Goal: Task Accomplishment & Management: Manage account settings

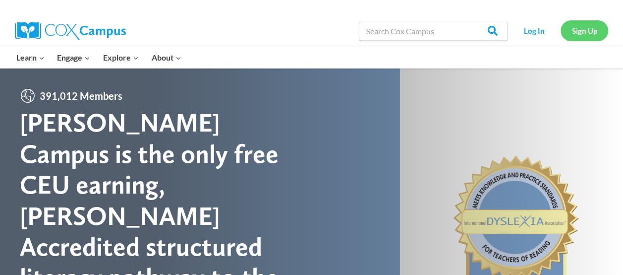
click at [582, 28] on link "Sign Up" at bounding box center [585, 30] width 48 height 20
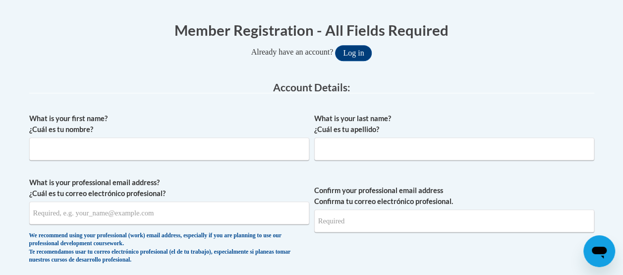
scroll to position [197, 0]
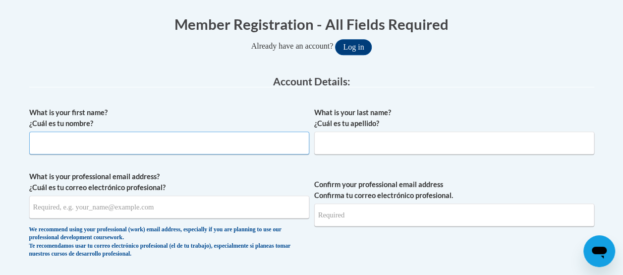
click at [45, 144] on input "What is your first name? ¿Cuál es tu nombre?" at bounding box center [169, 142] width 280 height 23
type input "Bernice"
click at [336, 143] on input "What is your last name? ¿Cuál es tu apellido?" at bounding box center [454, 142] width 280 height 23
type input "Roberson"
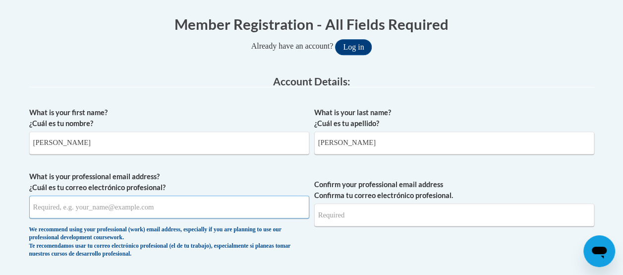
click at [38, 207] on input "What is your professional email address? ¿Cuál es tu correo electrónico profesi…" at bounding box center [169, 206] width 280 height 23
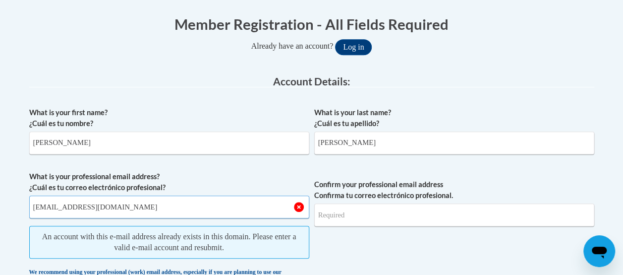
type input "[EMAIL_ADDRESS][DOMAIN_NAME]"
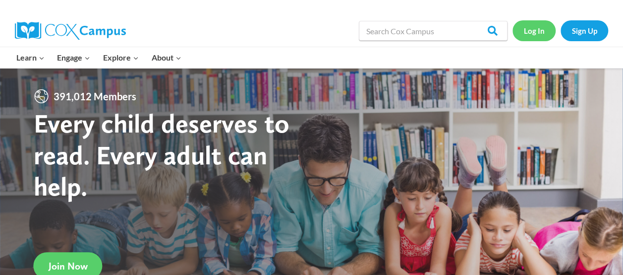
click at [534, 30] on link "Log In" at bounding box center [534, 30] width 43 height 20
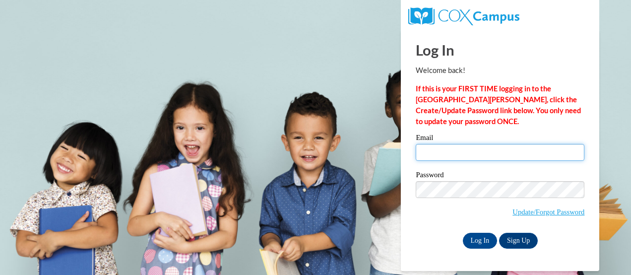
click at [425, 154] on input "Email" at bounding box center [500, 152] width 169 height 17
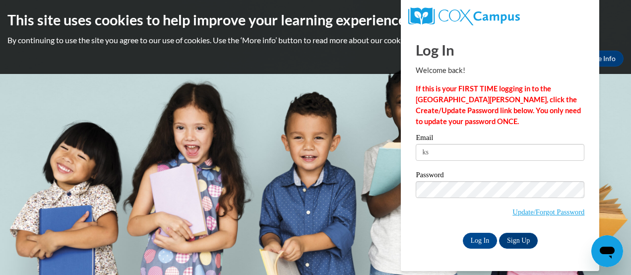
type input "k"
click at [420, 151] on input "Email" at bounding box center [500, 152] width 169 height 17
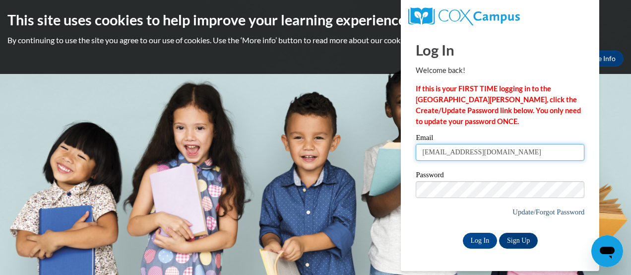
type input "[EMAIL_ADDRESS][DOMAIN_NAME]"
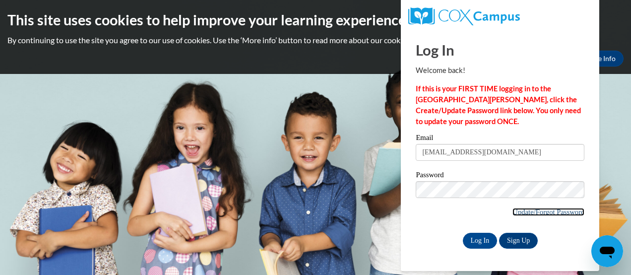
click at [517, 212] on link "Update/Forgot Password" at bounding box center [548, 212] width 72 height 8
click at [432, 222] on div "Password Update/Forgot Password" at bounding box center [500, 200] width 169 height 59
click at [481, 241] on input "Log In" at bounding box center [480, 241] width 35 height 16
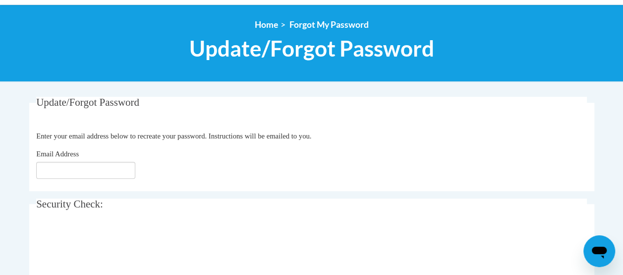
scroll to position [102, 0]
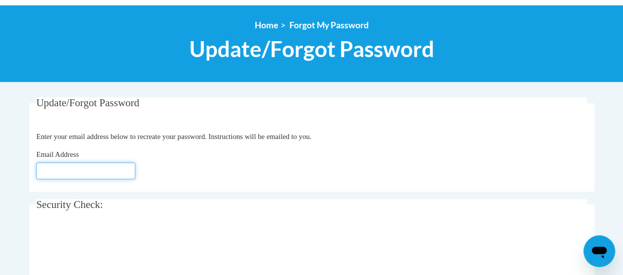
click at [43, 173] on input "Email Address" at bounding box center [85, 170] width 99 height 17
type input "[EMAIL_ADDRESS][DOMAIN_NAME]"
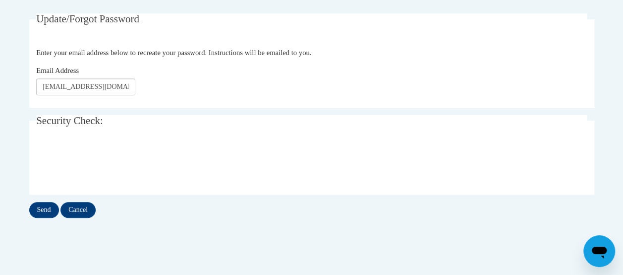
scroll to position [187, 0]
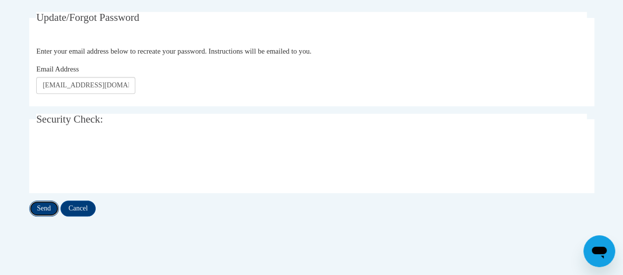
click at [44, 207] on input "Send" at bounding box center [44, 208] width 30 height 16
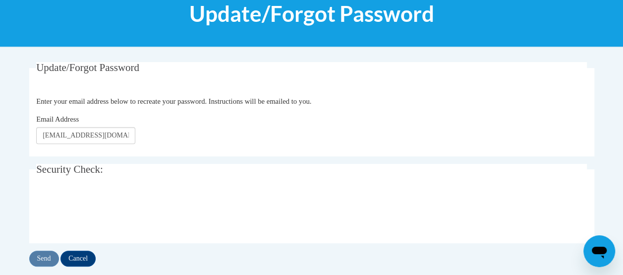
scroll to position [187, 0]
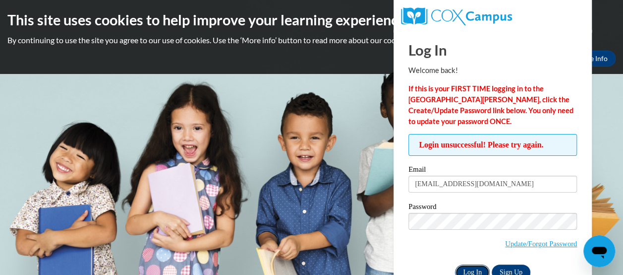
click at [479, 272] on input "Log In" at bounding box center [472, 272] width 35 height 16
click at [356, 168] on body "This site uses cookies to help improve your learning experience. By continuing …" at bounding box center [311, 137] width 623 height 275
click at [362, 92] on body "This site uses cookies to help improve your learning experience. By continuing …" at bounding box center [311, 137] width 623 height 275
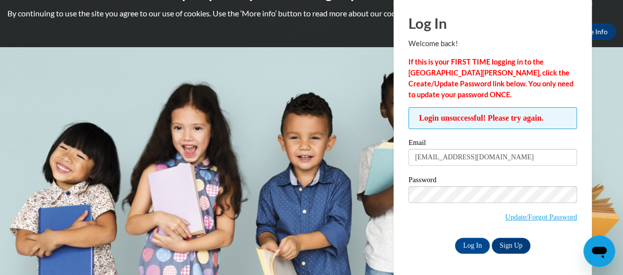
click at [317, 209] on body "This site uses cookies to help improve your learning experience. By continuing …" at bounding box center [311, 110] width 623 height 275
click at [428, 230] on div "Password Update/Forgot Password" at bounding box center [493, 205] width 169 height 59
click at [479, 245] on input "Log In" at bounding box center [472, 246] width 35 height 16
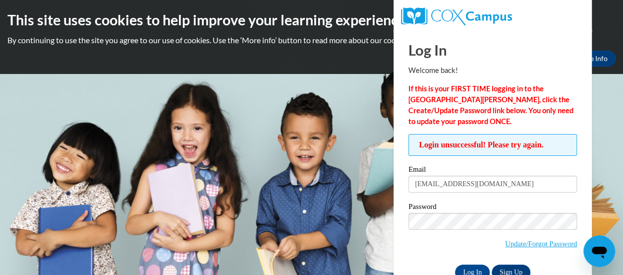
click at [602, 162] on body "This site uses cookies to help improve your learning experience. By continuing …" at bounding box center [311, 137] width 623 height 275
click at [569, 35] on div "Log In Welcome back! If this is your FIRST TIME logging in to the NEW Cox Campu…" at bounding box center [493, 155] width 169 height 250
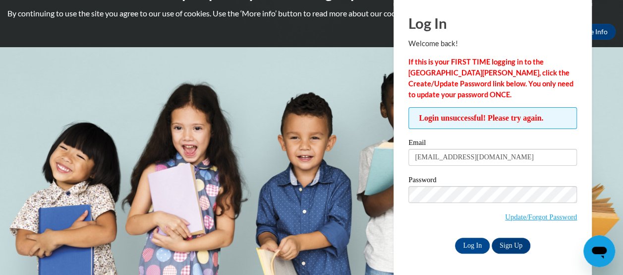
click at [405, 234] on div "Login unsuccessful! Please try again. Please enter your email! Please enter you…" at bounding box center [492, 180] width 183 height 146
click at [473, 243] on input "Log In" at bounding box center [472, 246] width 35 height 16
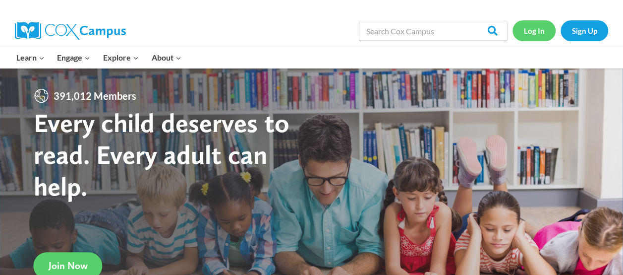
click at [537, 32] on link "Log In" at bounding box center [534, 30] width 43 height 20
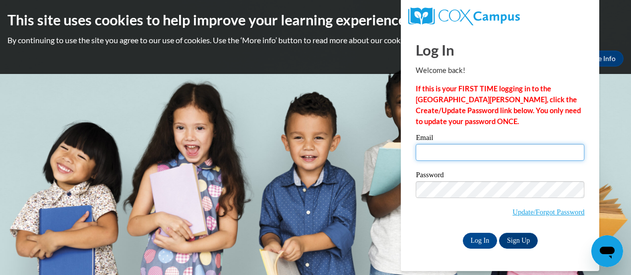
type input "ksrozier2002@yahoo.com"
drag, startPoint x: 507, startPoint y: 151, endPoint x: 393, endPoint y: 155, distance: 114.1
click at [393, 155] on body "This site uses cookies to help improve your learning experience. By continuing …" at bounding box center [315, 137] width 631 height 275
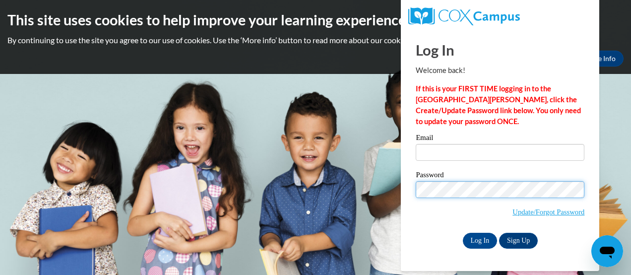
click at [396, 197] on body "This site uses cookies to help improve your learning experience. By continuing …" at bounding box center [315, 137] width 631 height 275
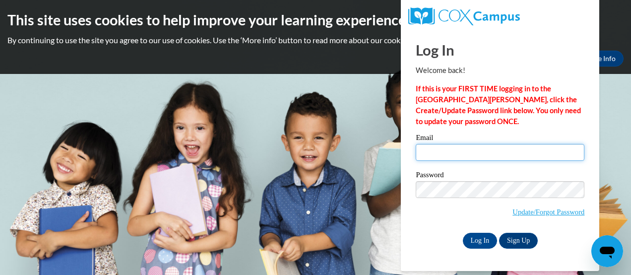
click at [421, 153] on input "Email" at bounding box center [500, 152] width 169 height 17
type input "[EMAIL_ADDRESS][DOMAIN_NAME]"
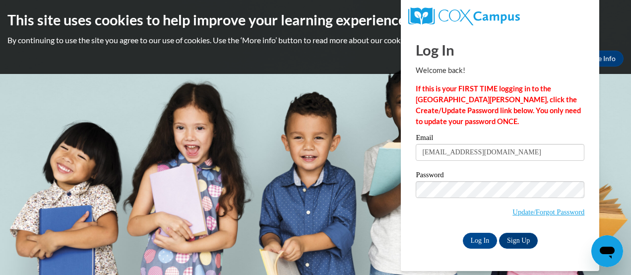
click at [440, 229] on div "Email prophetessberniceroberson8@gmail.com Password Update/Forgot Password Log …" at bounding box center [500, 191] width 169 height 114
click at [475, 239] on input "Log In" at bounding box center [480, 241] width 35 height 16
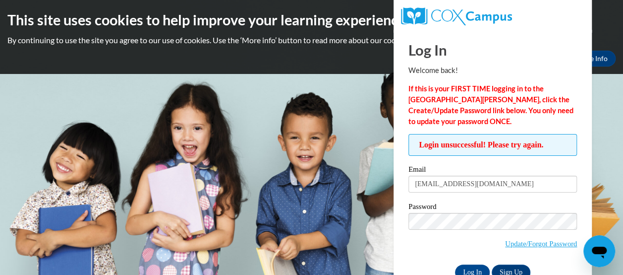
click at [309, 128] on body "This site uses cookies to help improve your learning experience. By continuing …" at bounding box center [311, 137] width 623 height 275
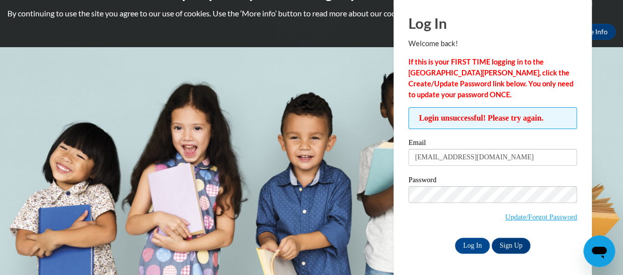
click at [424, 221] on span "Update/Forgot Password" at bounding box center [493, 206] width 169 height 41
click at [513, 245] on link "Sign Up" at bounding box center [511, 246] width 39 height 16
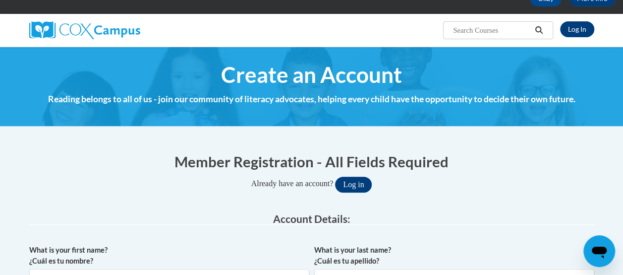
scroll to position [56, 0]
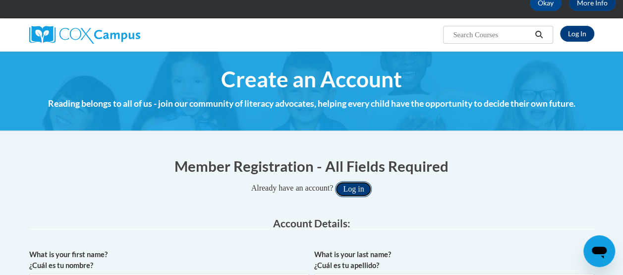
click at [353, 192] on button "Log in" at bounding box center [353, 189] width 37 height 16
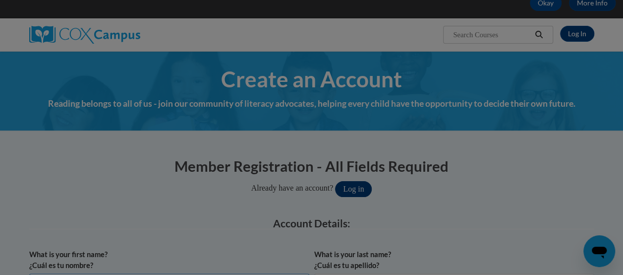
scroll to position [76, 0]
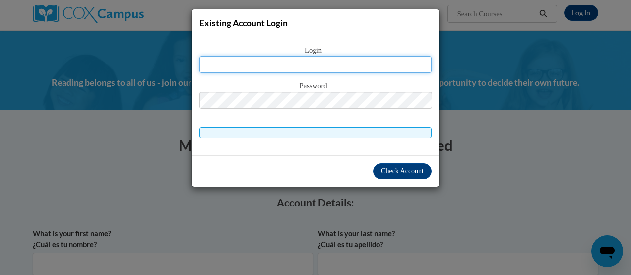
click at [271, 65] on input "text" at bounding box center [315, 64] width 232 height 17
type input "prophetessberniceroberson8@gmail.com"
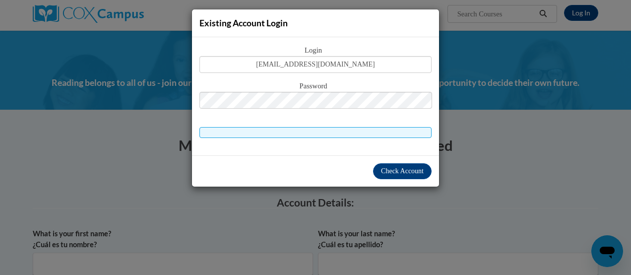
click at [409, 116] on div "Password" at bounding box center [315, 99] width 232 height 39
click at [401, 172] on span "Check Account" at bounding box center [402, 170] width 43 height 7
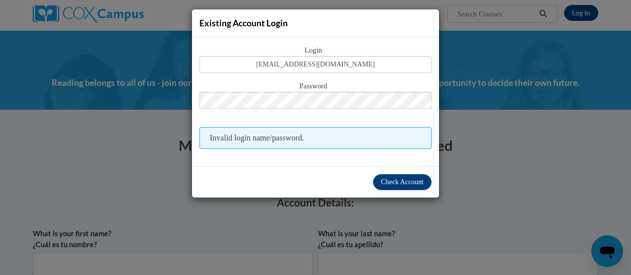
click at [527, 129] on div "Existing Account Login Login prophetessberniceroberson8@gmail.com Password Inva…" at bounding box center [315, 137] width 631 height 275
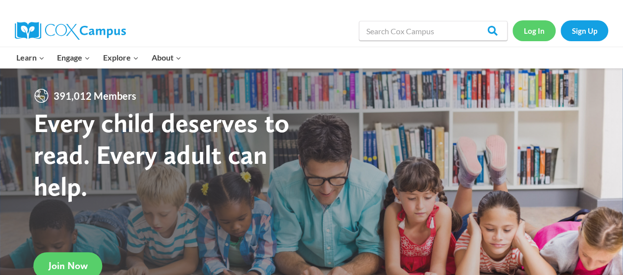
click at [538, 29] on link "Log In" at bounding box center [534, 30] width 43 height 20
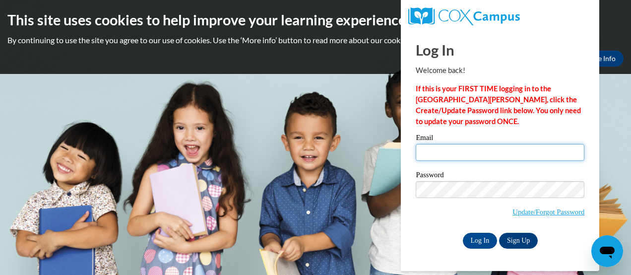
type input "ksrozier2002@yahoo.com"
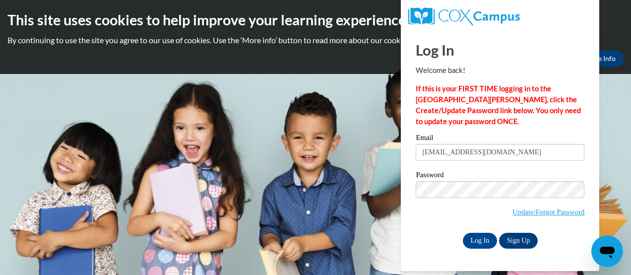
click at [322, 113] on body "This site uses cookies to help improve your learning experience. By continuing …" at bounding box center [315, 137] width 631 height 275
click at [376, 79] on body "This site uses cookies to help improve your learning experience. By continuing …" at bounding box center [315, 137] width 631 height 275
click at [480, 241] on input "Log In" at bounding box center [480, 241] width 35 height 16
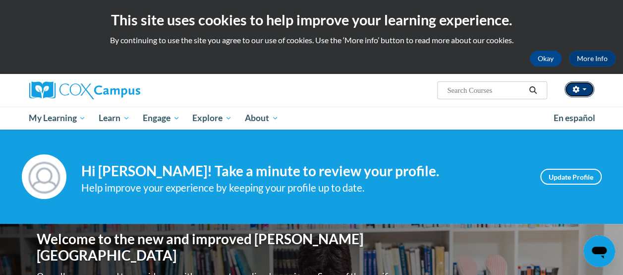
click at [584, 89] on span "button" at bounding box center [585, 89] width 4 height 2
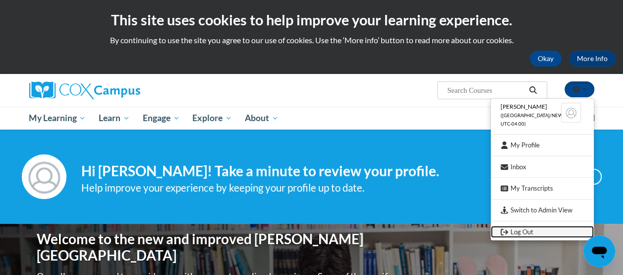
click at [503, 233] on icon "Logout" at bounding box center [504, 231] width 7 height 7
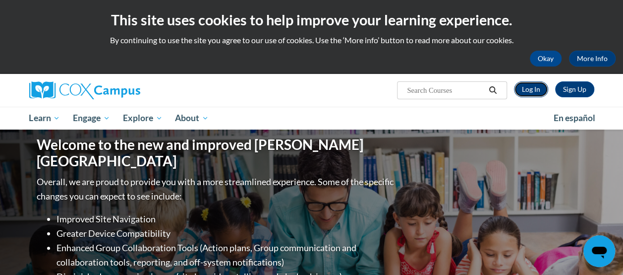
click at [530, 93] on link "Log In" at bounding box center [531, 89] width 34 height 16
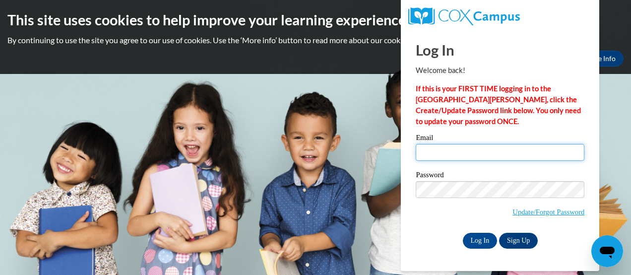
type input "[EMAIL_ADDRESS][DOMAIN_NAME]"
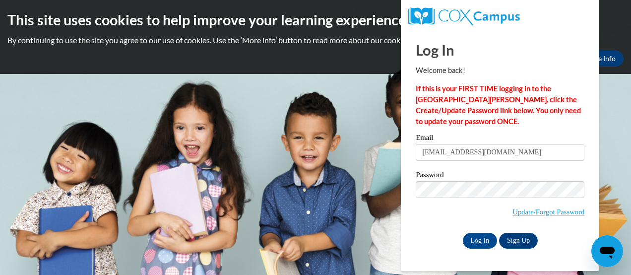
click at [365, 213] on body "This site uses cookies to help improve your learning experience. By continuing …" at bounding box center [315, 137] width 631 height 275
click at [320, 80] on body "This site uses cookies to help improve your learning experience. By continuing …" at bounding box center [315, 137] width 631 height 275
click at [480, 239] on input "Log In" at bounding box center [480, 241] width 35 height 16
